Goal: Transaction & Acquisition: Purchase product/service

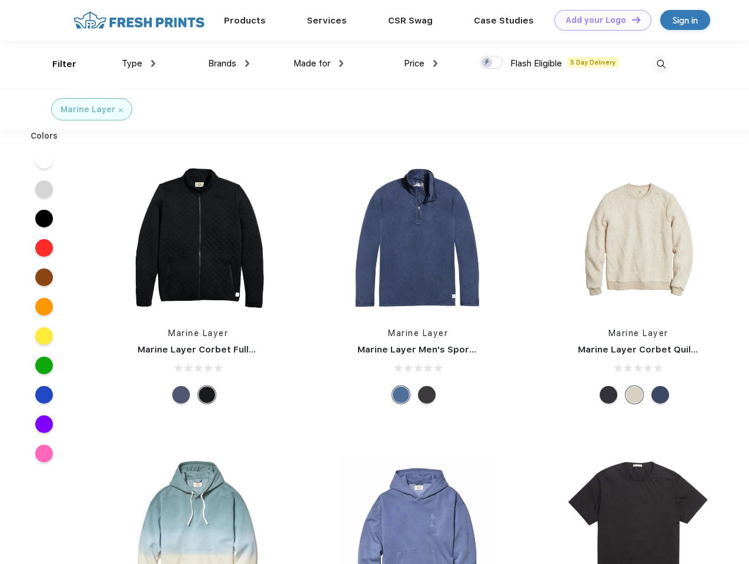
click at [599, 20] on link "Add your Logo Design Tool" at bounding box center [602, 20] width 97 height 21
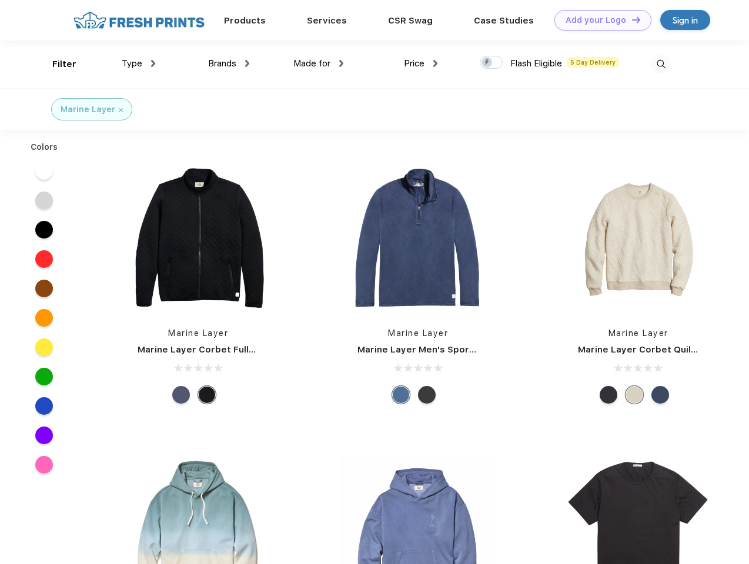
click at [0, 0] on div "Design Tool" at bounding box center [0, 0] width 0 height 0
click at [631, 19] on link "Add your Logo Design Tool" at bounding box center [602, 20] width 97 height 21
click at [56, 64] on div "Filter" at bounding box center [64, 65] width 24 height 14
click at [139, 64] on span "Type" at bounding box center [132, 63] width 21 height 11
click at [229, 64] on span "Brands" at bounding box center [222, 63] width 28 height 11
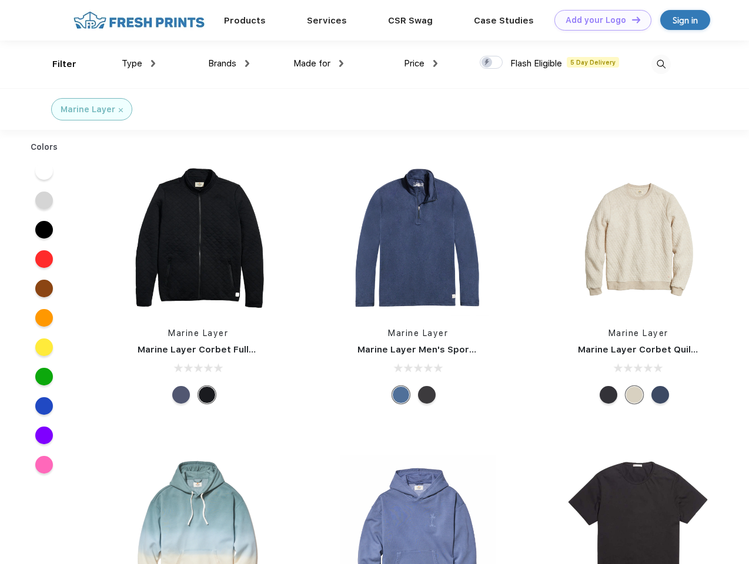
click at [319, 64] on span "Made for" at bounding box center [311, 63] width 37 height 11
click at [421, 64] on span "Price" at bounding box center [414, 63] width 21 height 11
click at [492, 63] on div at bounding box center [491, 62] width 23 height 13
click at [487, 63] on input "checkbox" at bounding box center [484, 59] width 8 height 8
click at [661, 64] on img at bounding box center [660, 64] width 19 height 19
